Goal: Task Accomplishment & Management: Use online tool/utility

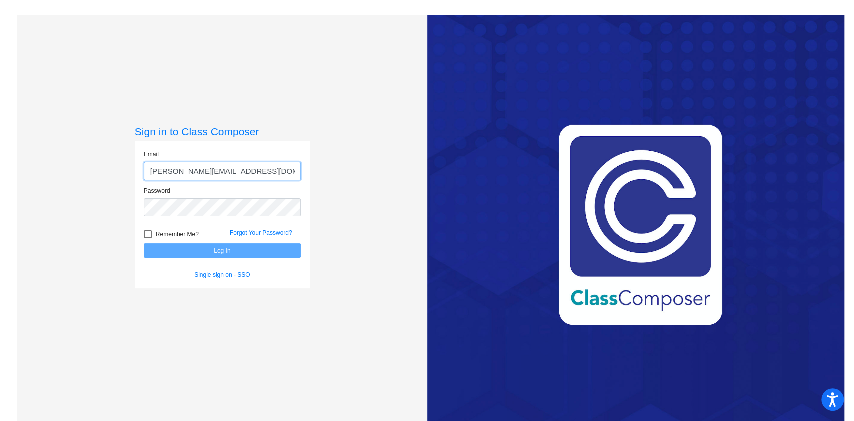
type input "[PERSON_NAME][EMAIL_ADDRESS][DOMAIN_NAME]"
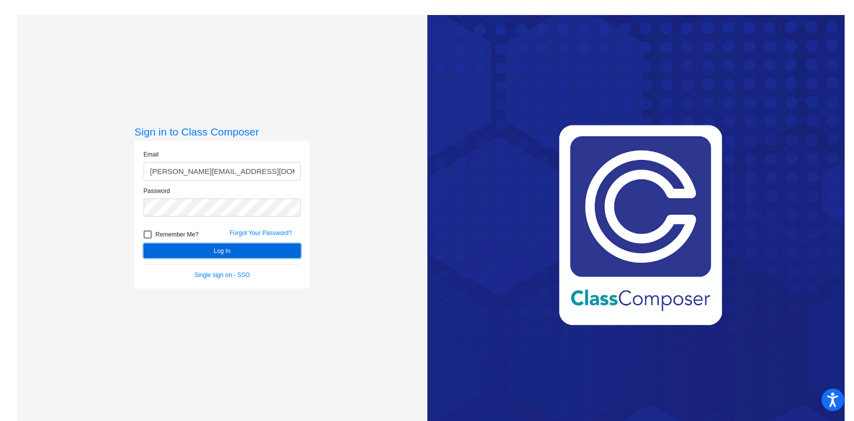
click at [236, 249] on button "Log In" at bounding box center [222, 251] width 157 height 15
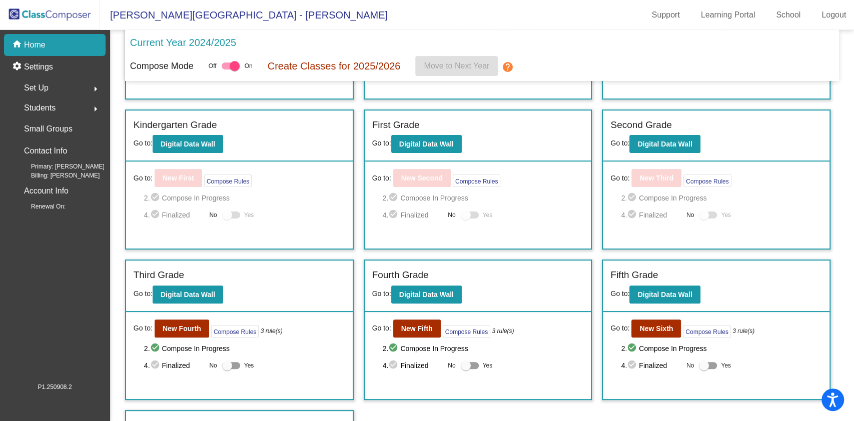
scroll to position [135, 0]
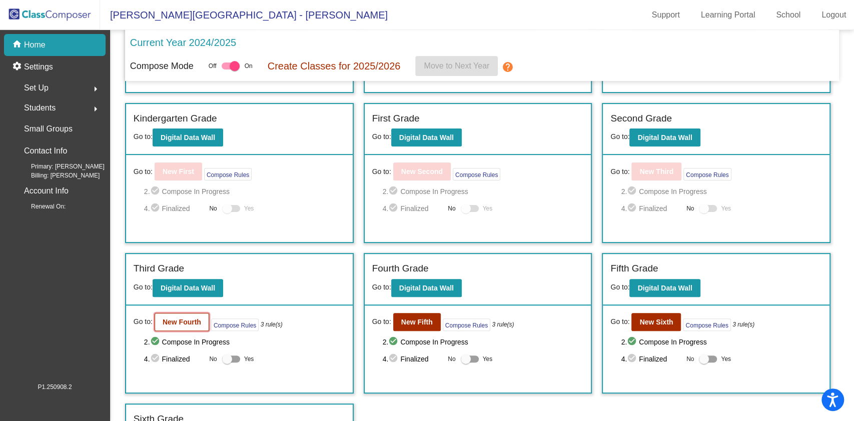
click at [176, 322] on b "New Fourth" at bounding box center [182, 322] width 39 height 8
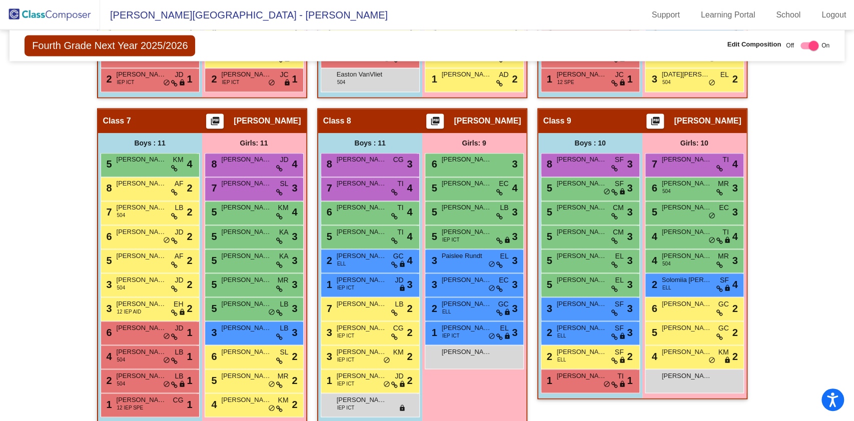
scroll to position [1084, 0]
